Goal: Check status: Check status

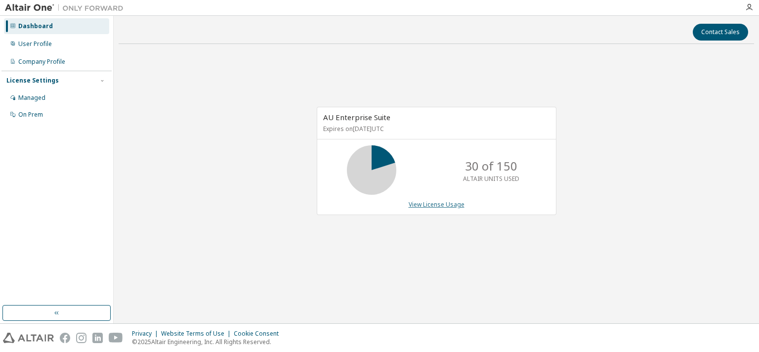
click at [424, 203] on link "View License Usage" at bounding box center [436, 204] width 56 height 8
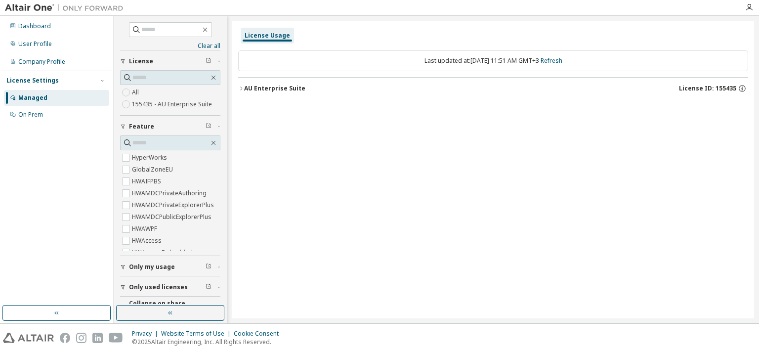
click at [242, 88] on icon "button" at bounding box center [241, 88] width 6 height 6
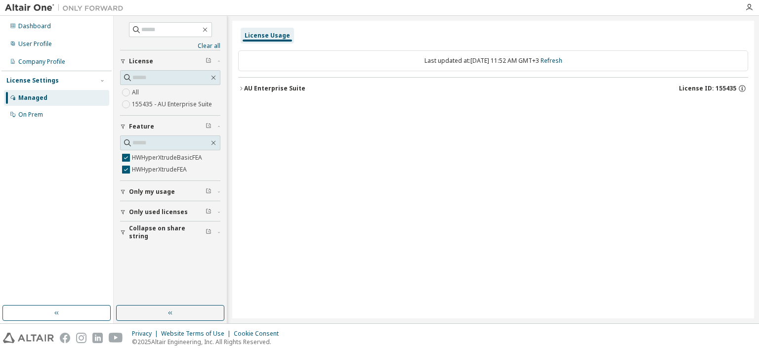
click at [245, 87] on div "AU Enterprise Suite" at bounding box center [274, 88] width 61 height 8
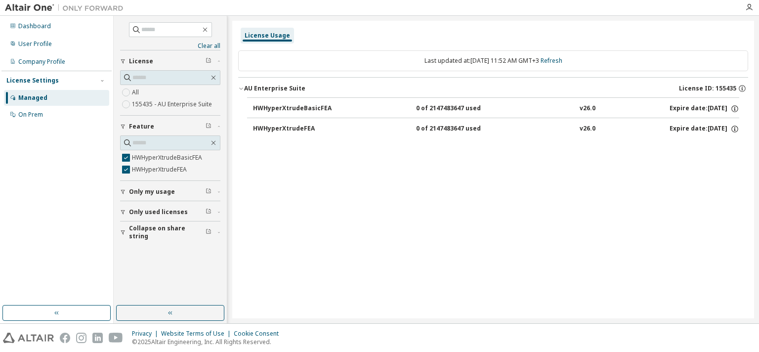
click at [485, 108] on div "0 of 2147483647 used" at bounding box center [460, 108] width 89 height 9
click at [485, 135] on button "HWHyperXtrudeFEA 0 of 2147483647 used v26.0 Expire date: [DATE]" at bounding box center [496, 129] width 486 height 22
click at [559, 291] on div "License Usage Last updated at: [DATE] 11:52 AM GMT+3 Refresh AU Enterprise Suit…" at bounding box center [493, 169] width 522 height 297
